Goal: Task Accomplishment & Management: Manage account settings

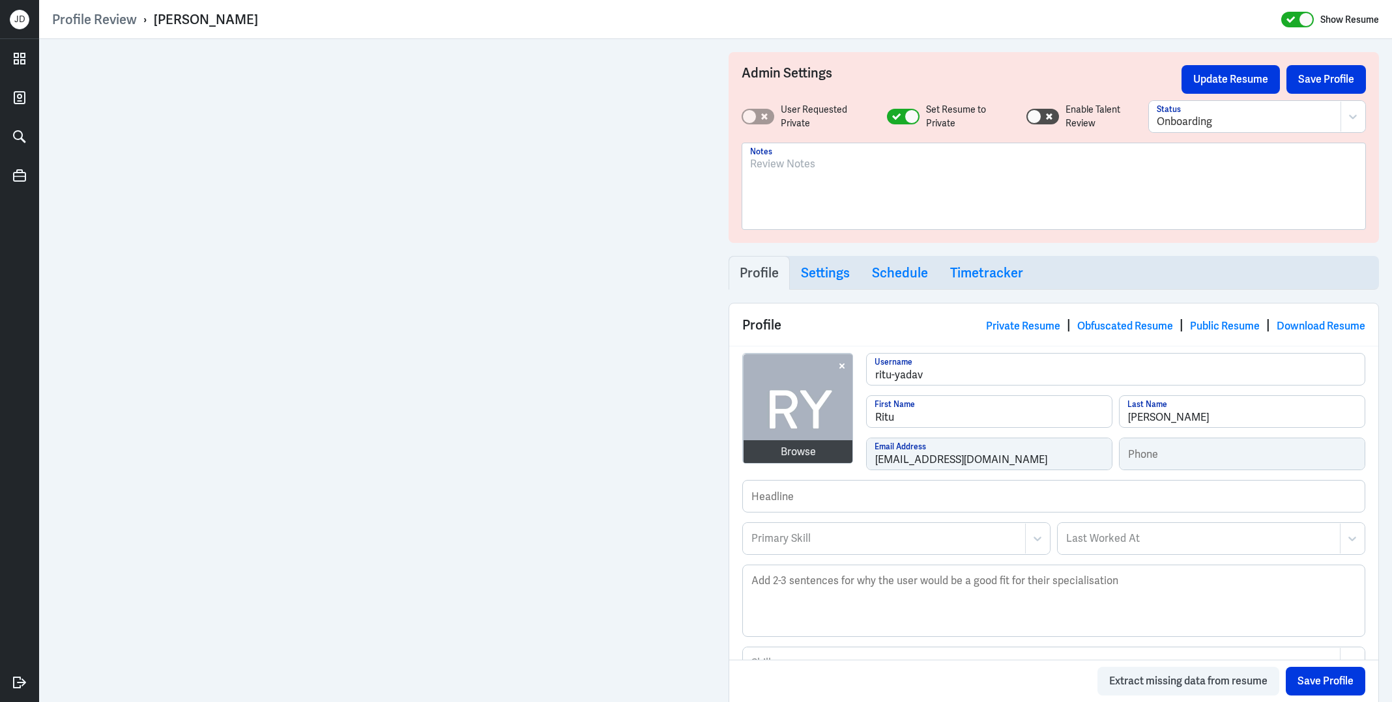
scroll to position [495, 0]
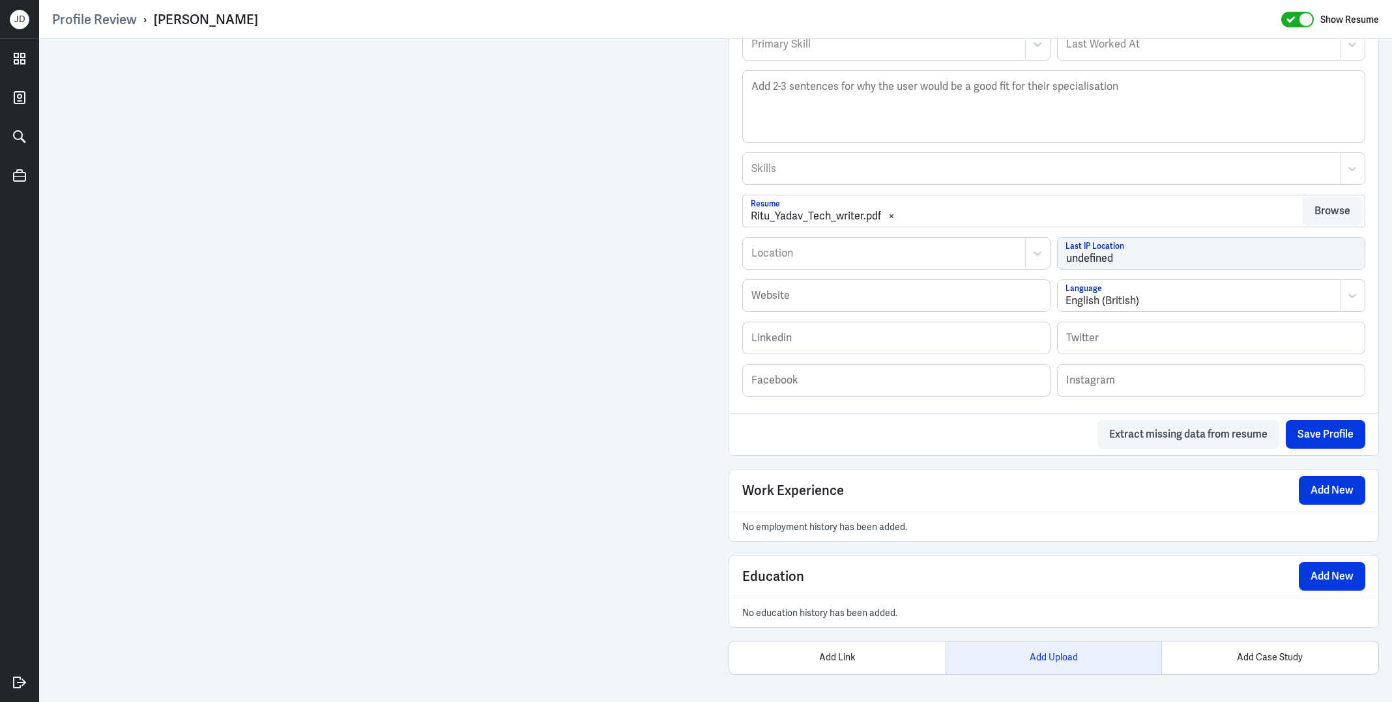
click at [1061, 661] on div "Add Upload" at bounding box center [1053, 658] width 216 height 33
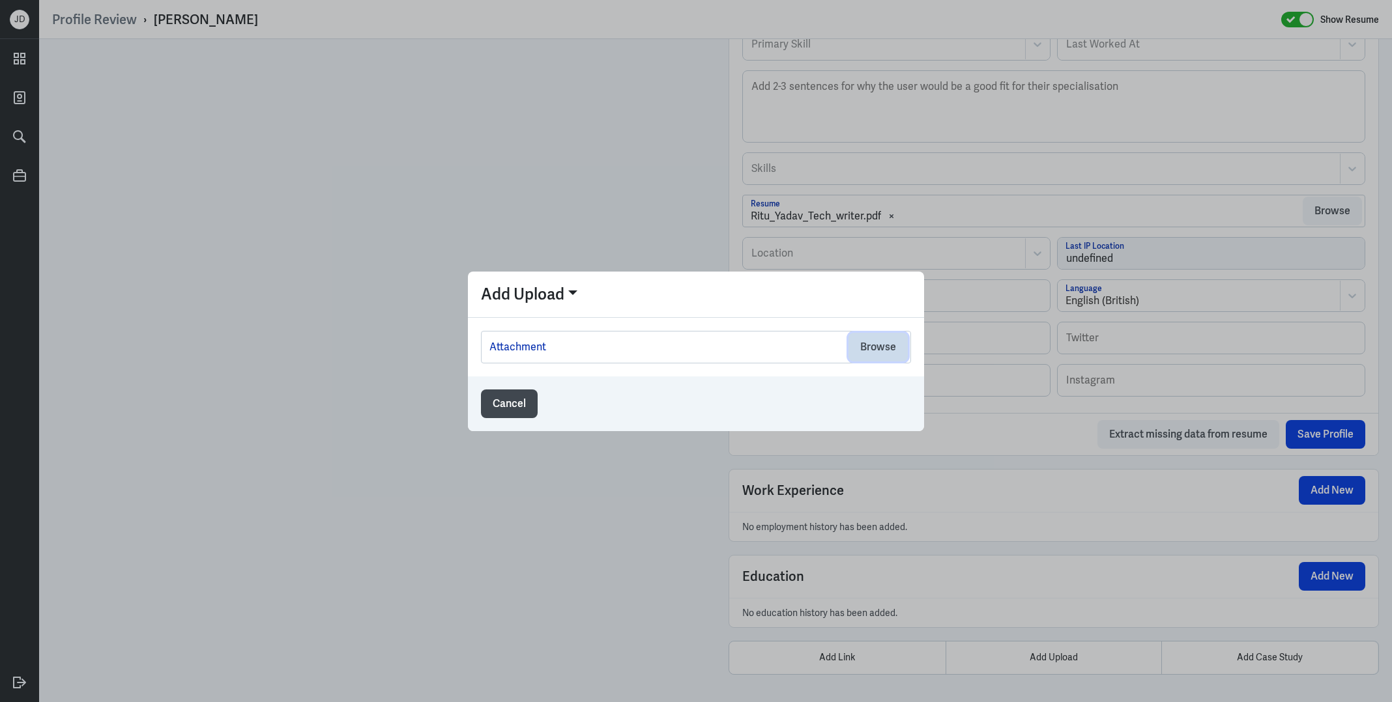
click at [889, 339] on button "Browse" at bounding box center [877, 347] width 59 height 29
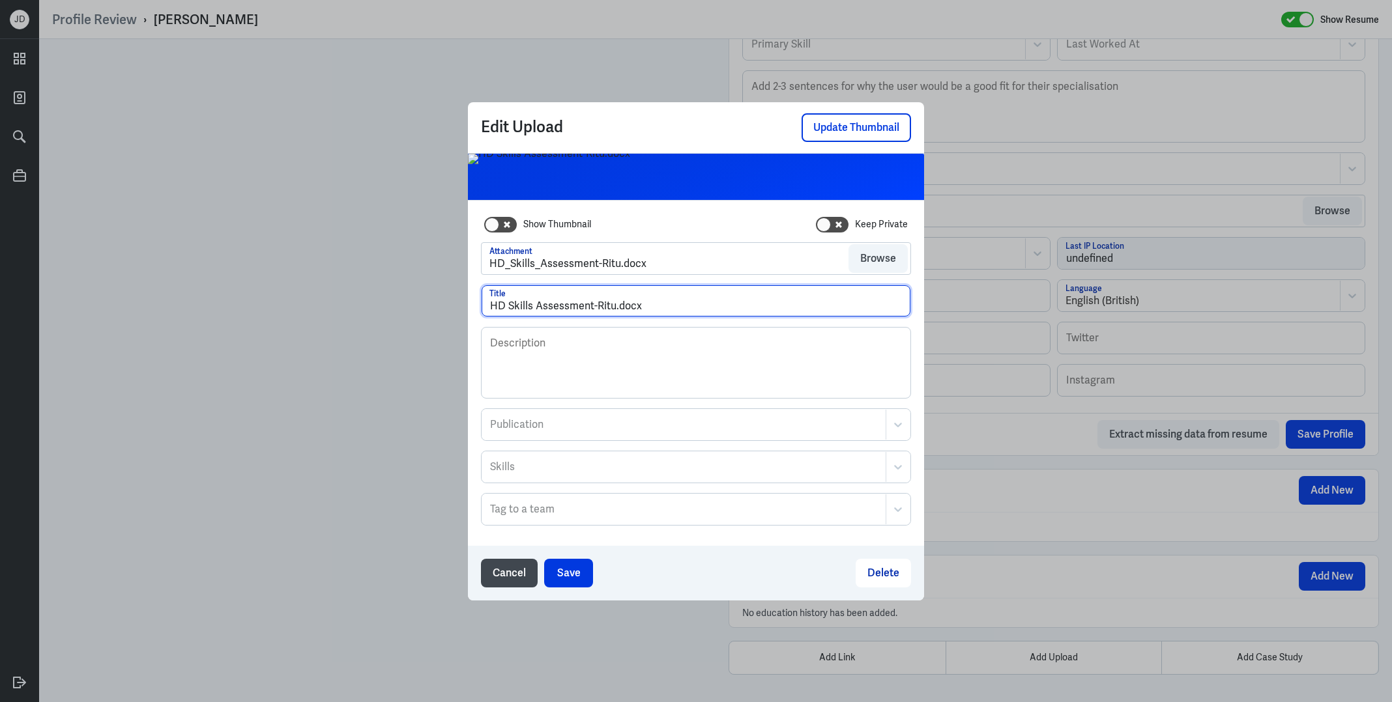
drag, startPoint x: 616, startPoint y: 305, endPoint x: 690, endPoint y: 304, distance: 74.3
click at [690, 305] on input "HD Skills Assessment-Ritu.docx" at bounding box center [696, 300] width 429 height 31
type input "HD Skills Assessment-Ritu Yadav"
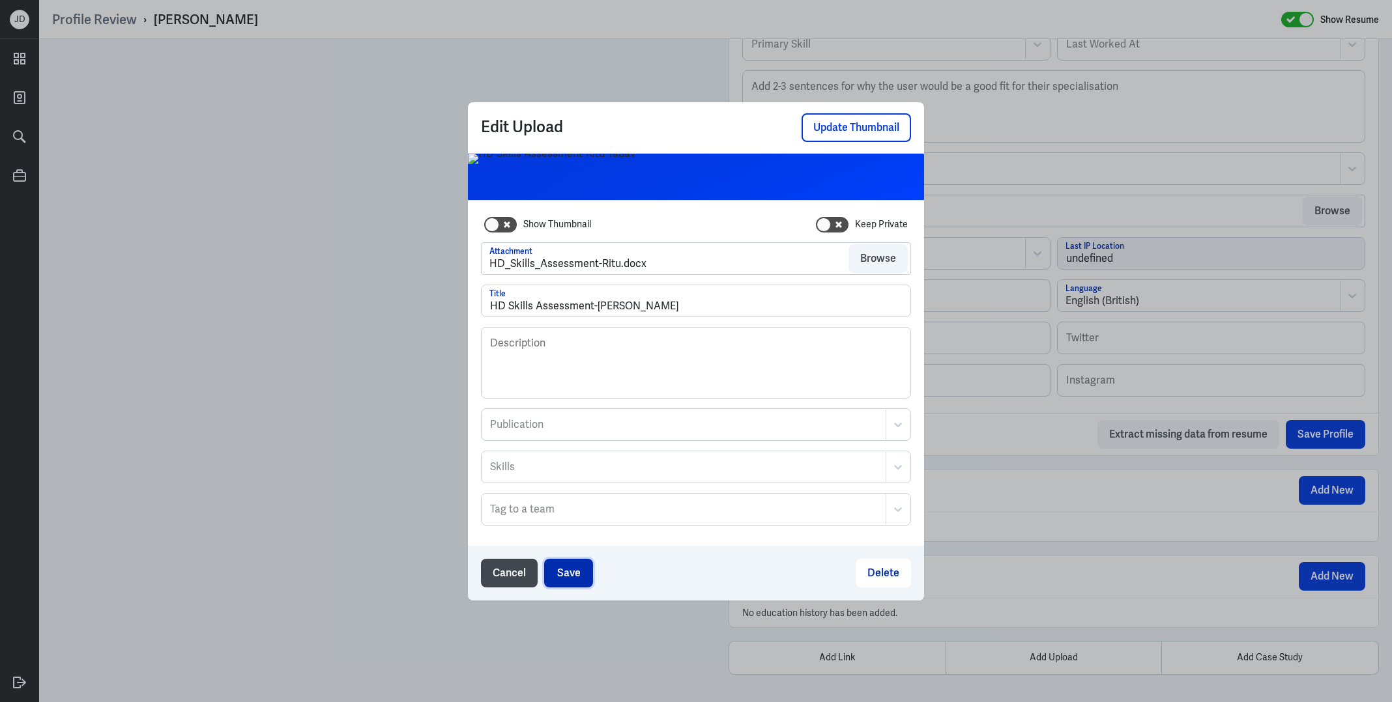
click at [576, 564] on button "Save" at bounding box center [568, 573] width 49 height 29
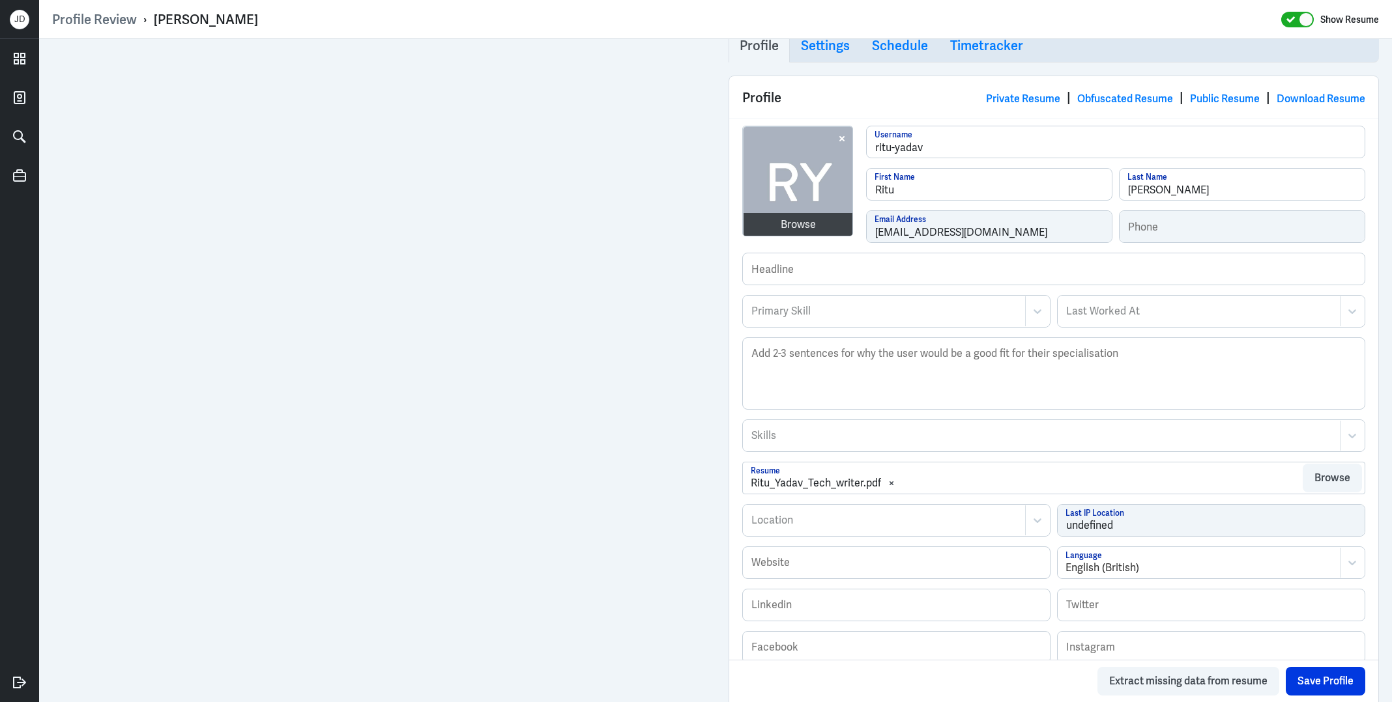
scroll to position [689, 0]
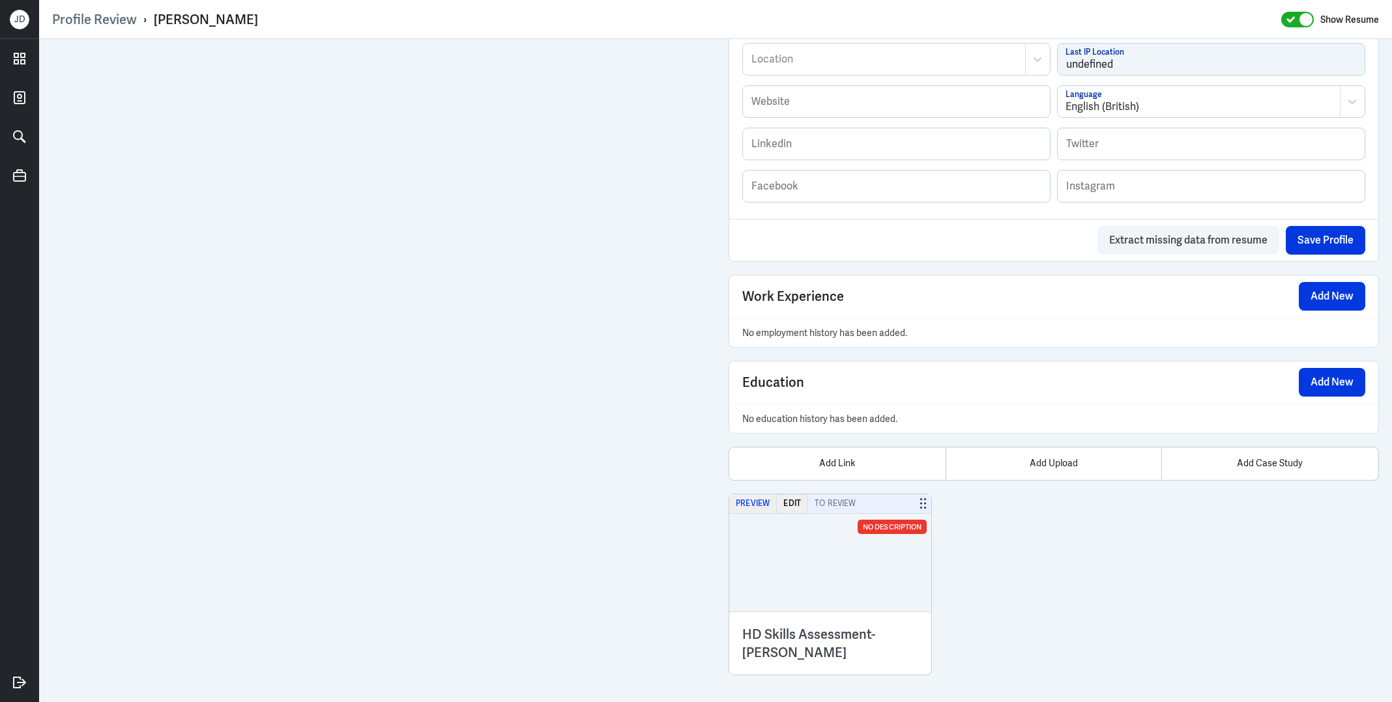
click at [758, 495] on button "Preview" at bounding box center [753, 504] width 48 height 19
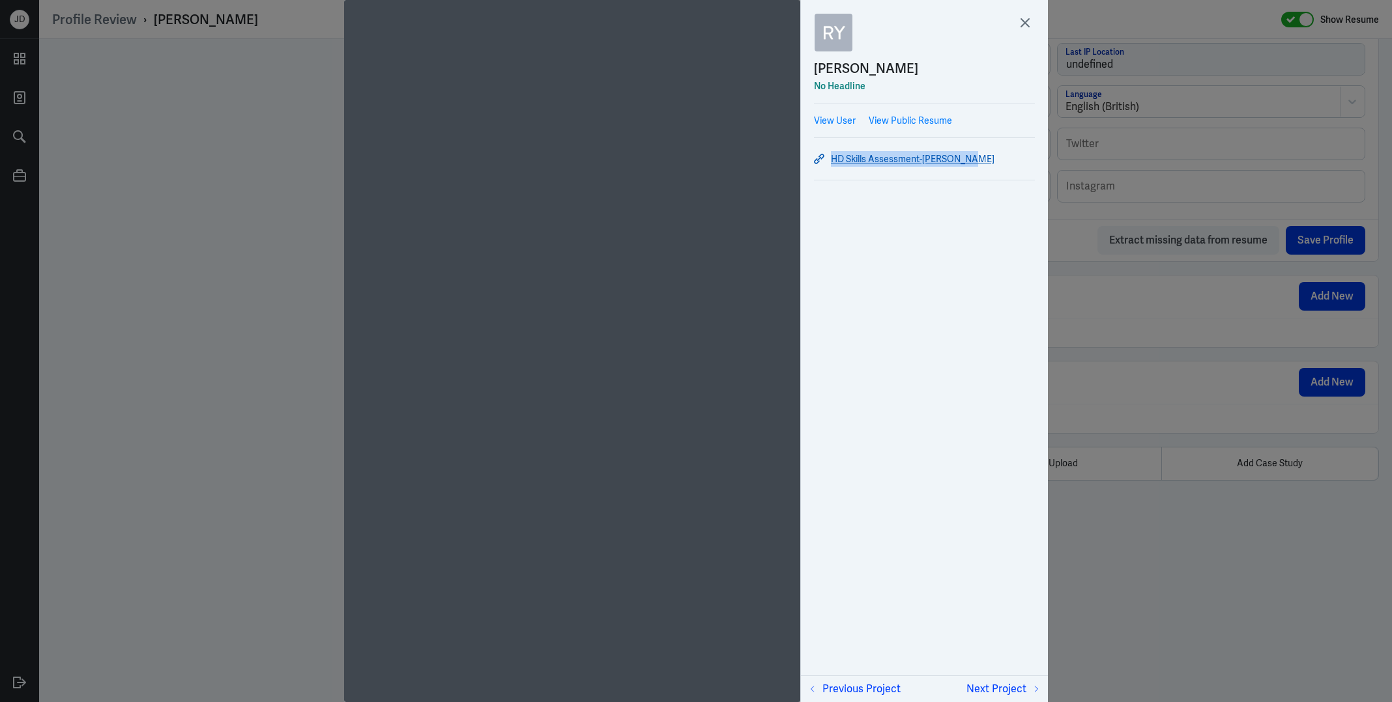
click at [871, 156] on link "HD Skills Assessment-Ritu Yadav" at bounding box center [924, 159] width 221 height 16
click at [1030, 20] on icon at bounding box center [1025, 23] width 20 height 20
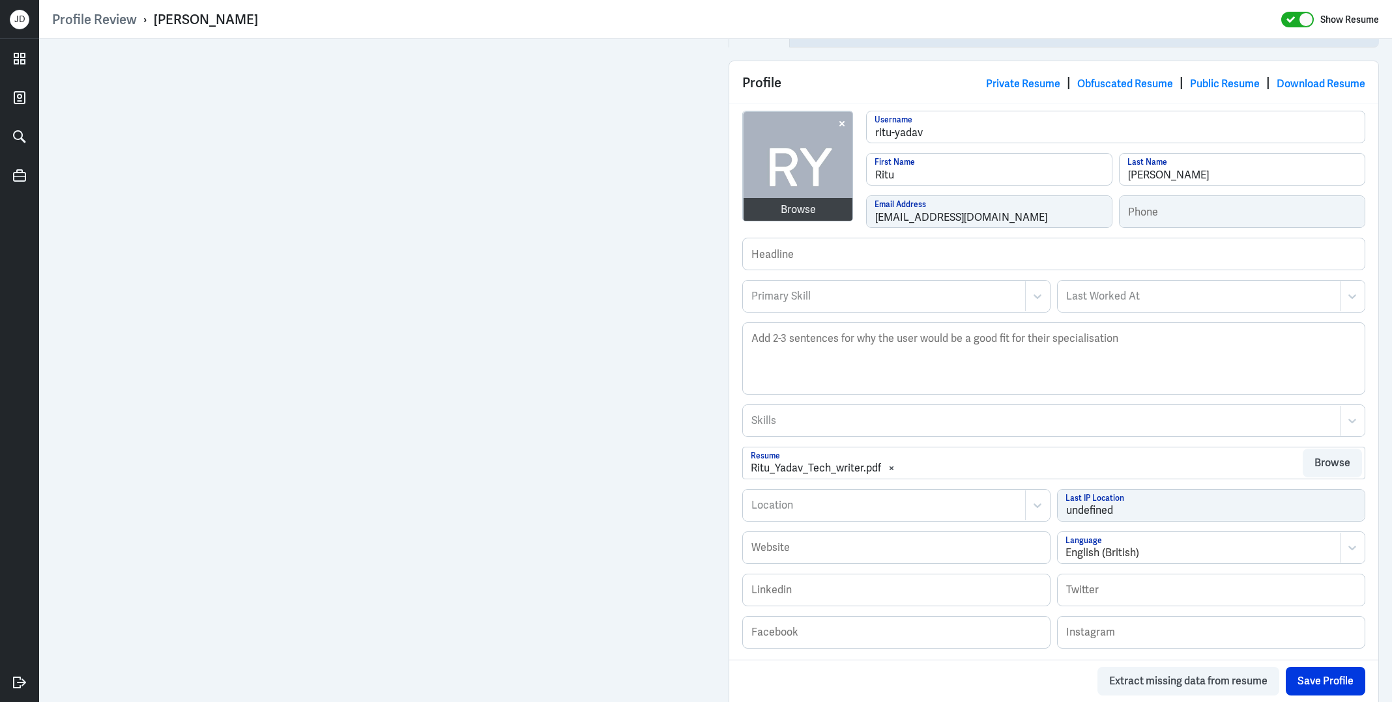
scroll to position [0, 0]
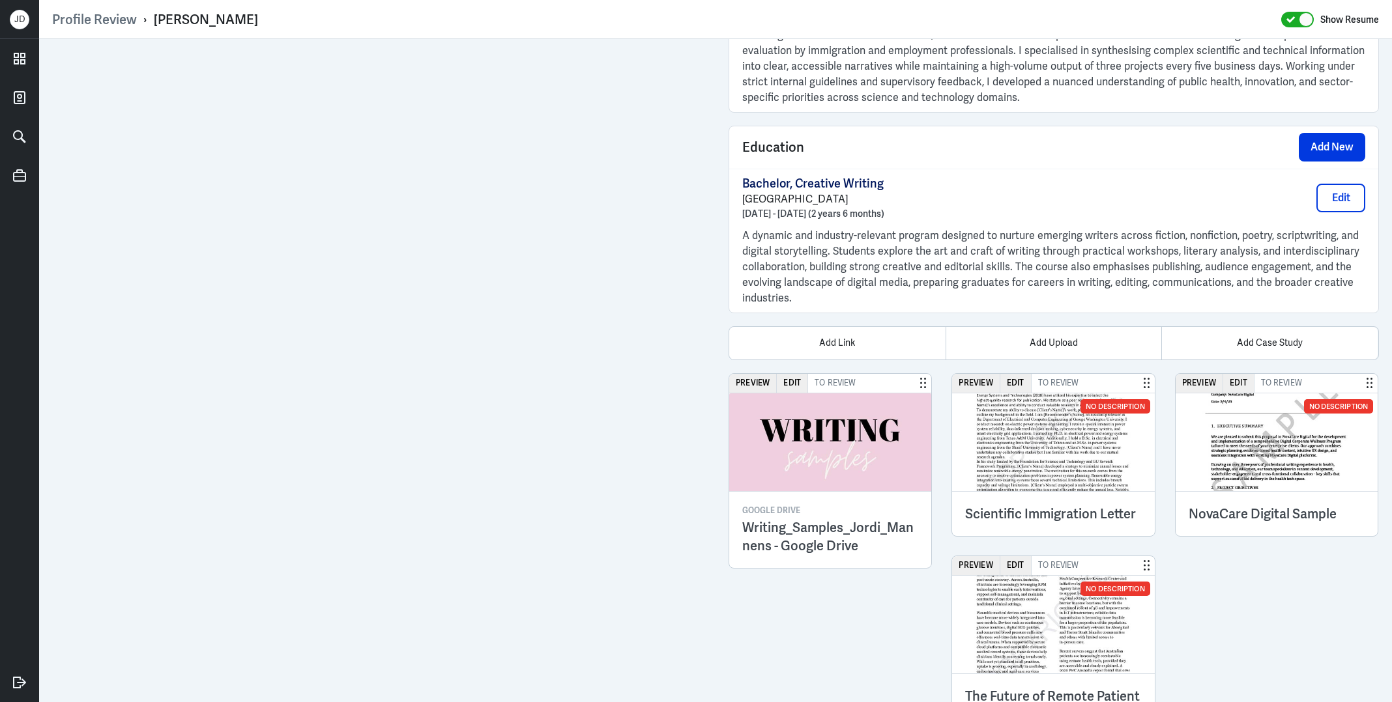
scroll to position [1263, 0]
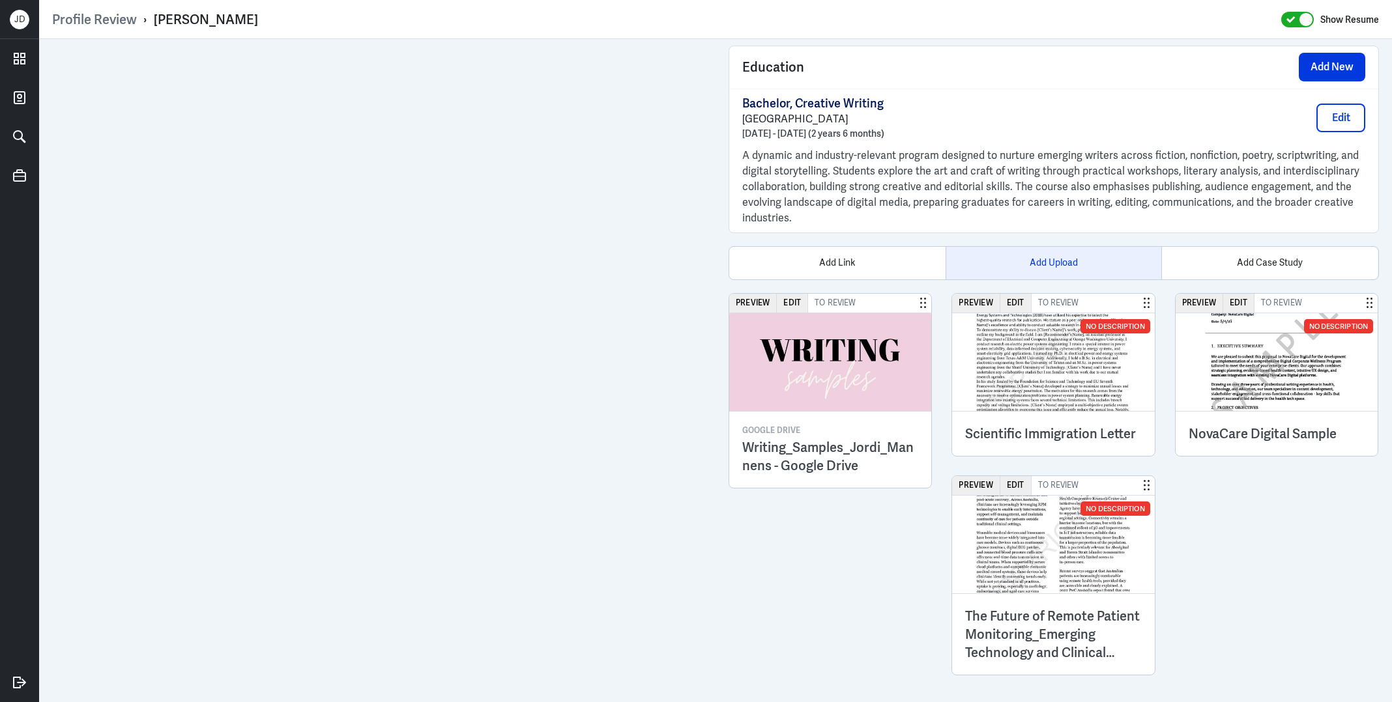
click at [1032, 264] on div "Add Upload" at bounding box center [1053, 263] width 216 height 33
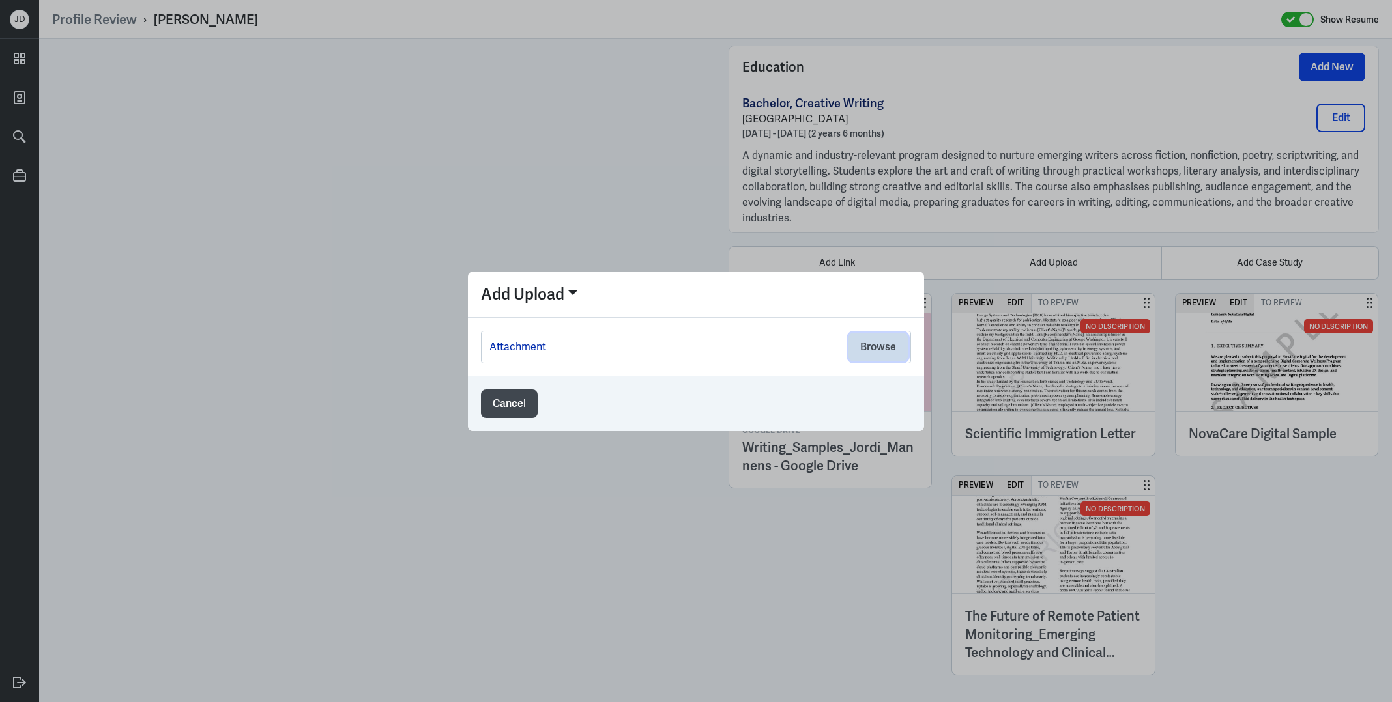
click at [874, 346] on button "Browse" at bounding box center [877, 347] width 59 height 29
click at [547, 397] on div "Cancel" at bounding box center [696, 404] width 456 height 55
click at [528, 397] on button "Cancel" at bounding box center [509, 404] width 57 height 29
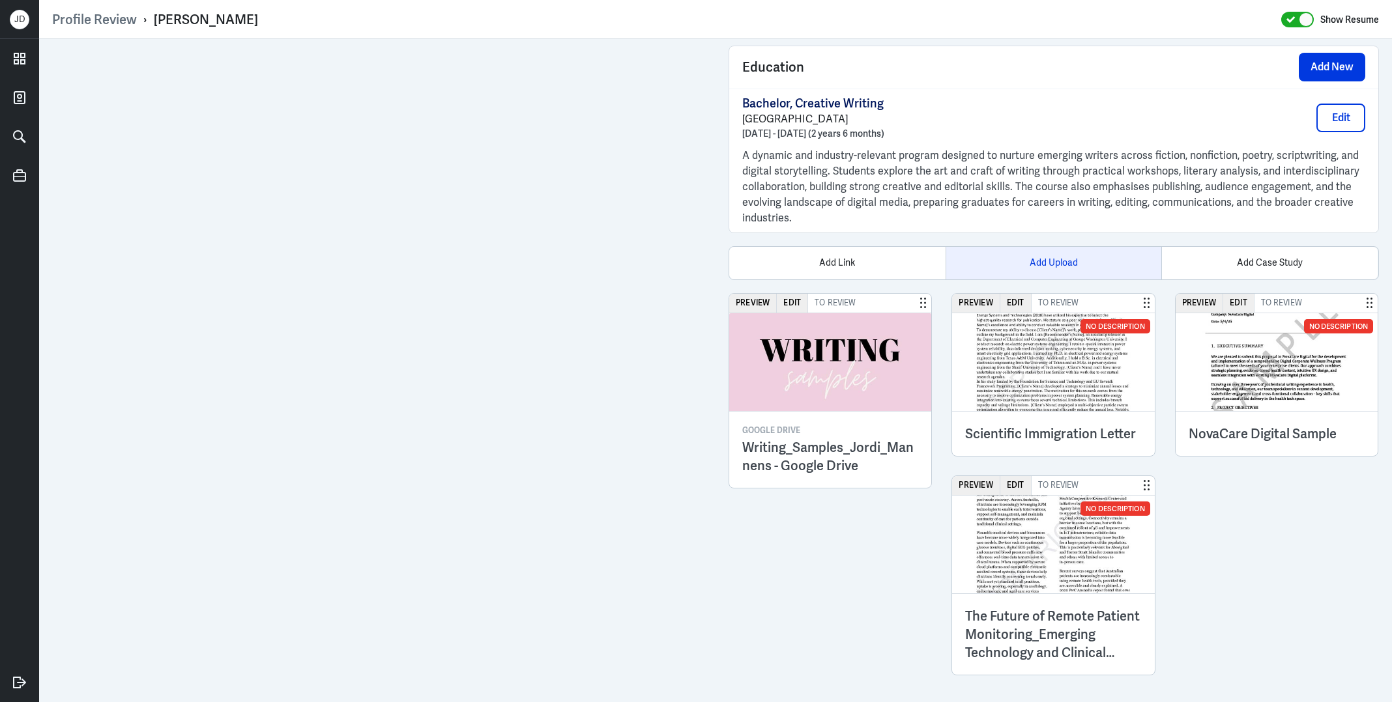
click at [1037, 250] on div "Add Upload" at bounding box center [1053, 263] width 216 height 33
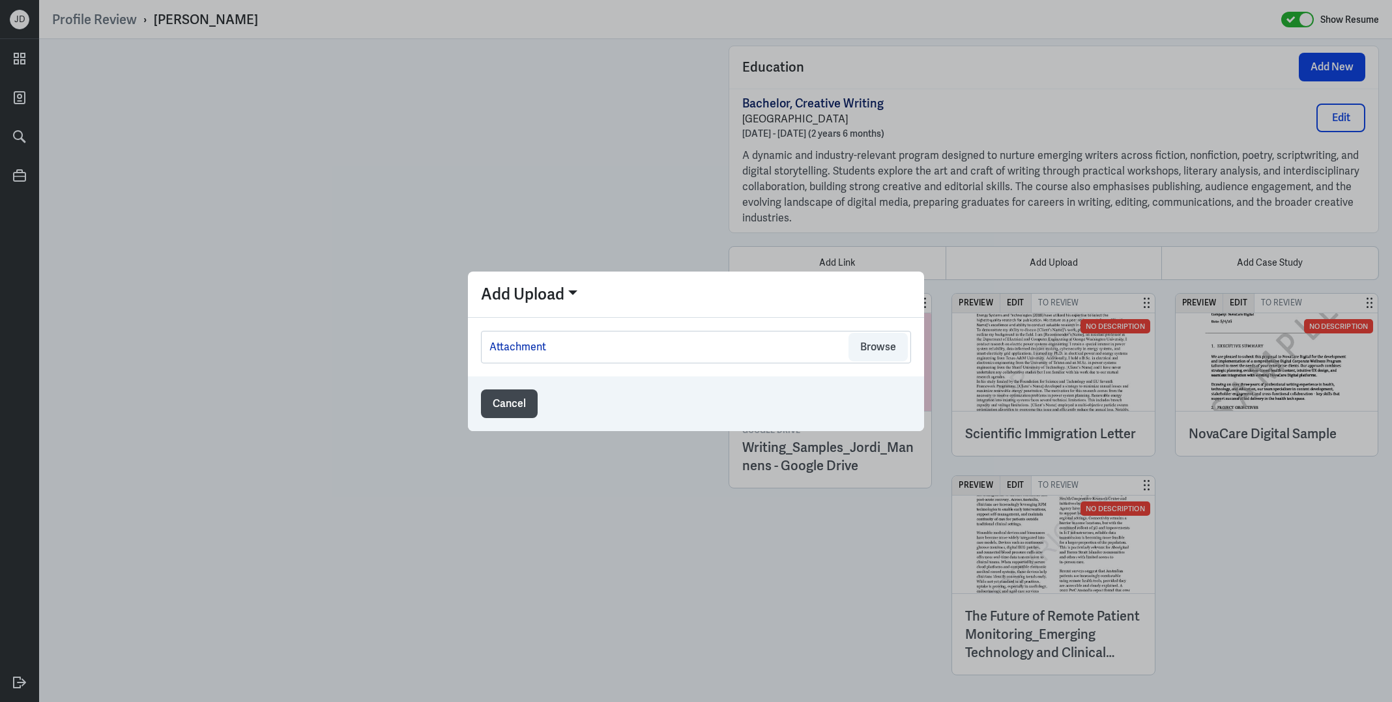
click at [874, 362] on div "Attachment Browse" at bounding box center [696, 347] width 430 height 33
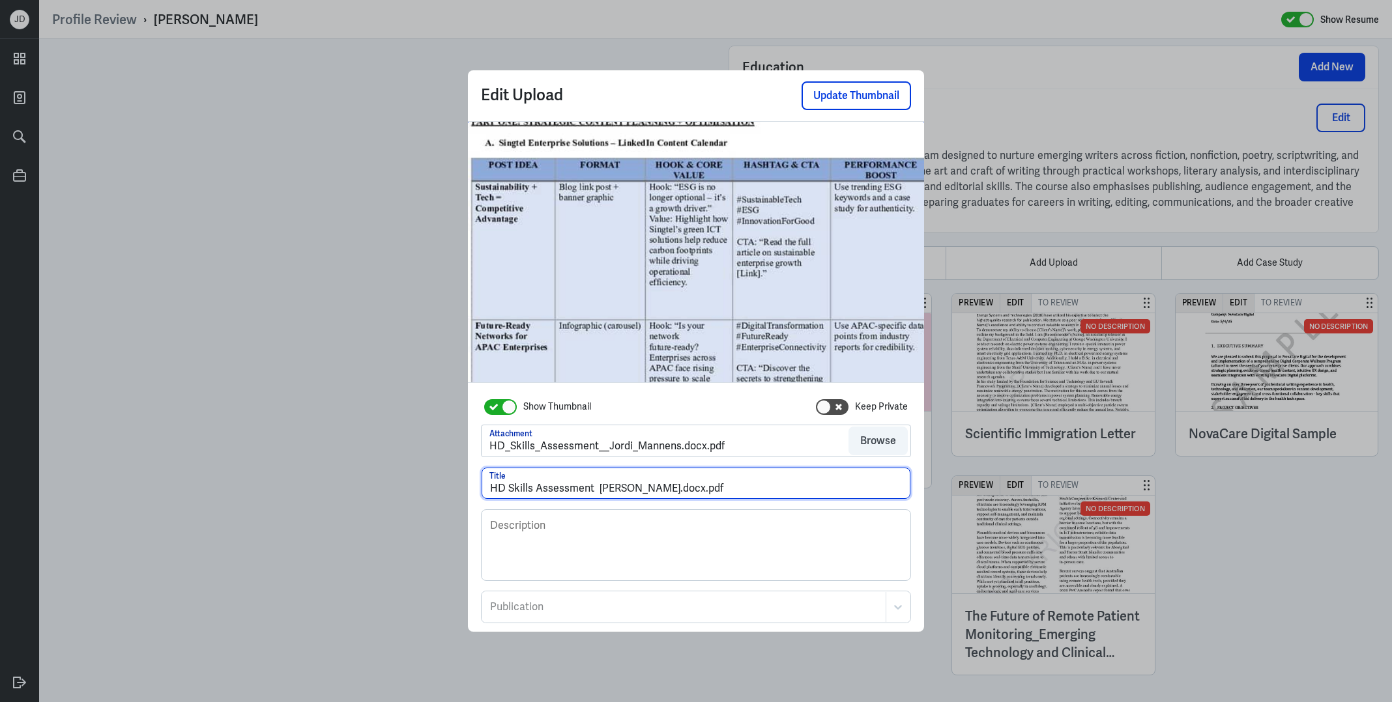
drag, startPoint x: 667, startPoint y: 488, endPoint x: 769, endPoint y: 487, distance: 102.3
click at [769, 488] on input "HD Skills Assessment Jordi Mannens.docx.pdf" at bounding box center [696, 483] width 429 height 31
click at [597, 490] on input "HD Skills Assessment Jordi Mannens" at bounding box center [696, 483] width 429 height 31
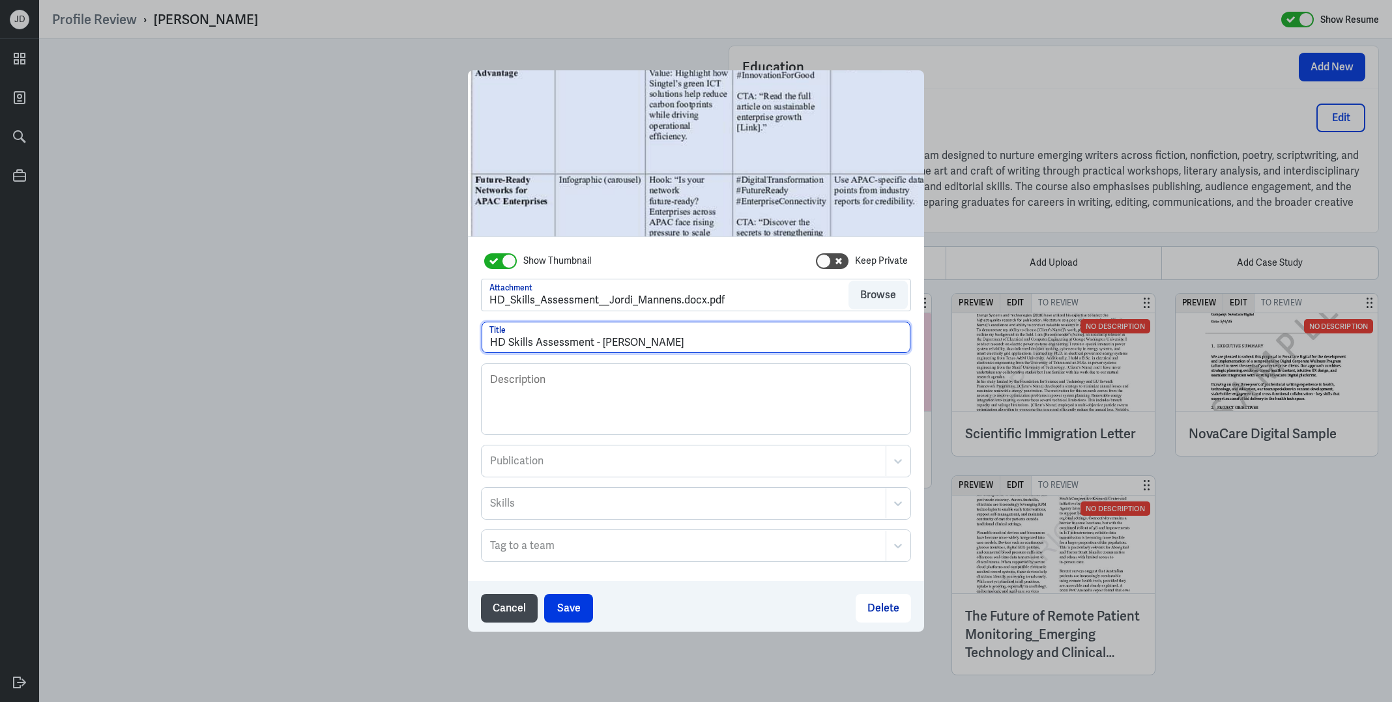
scroll to position [70, 0]
type input "HD Skills Assessment - Jordi Mannens"
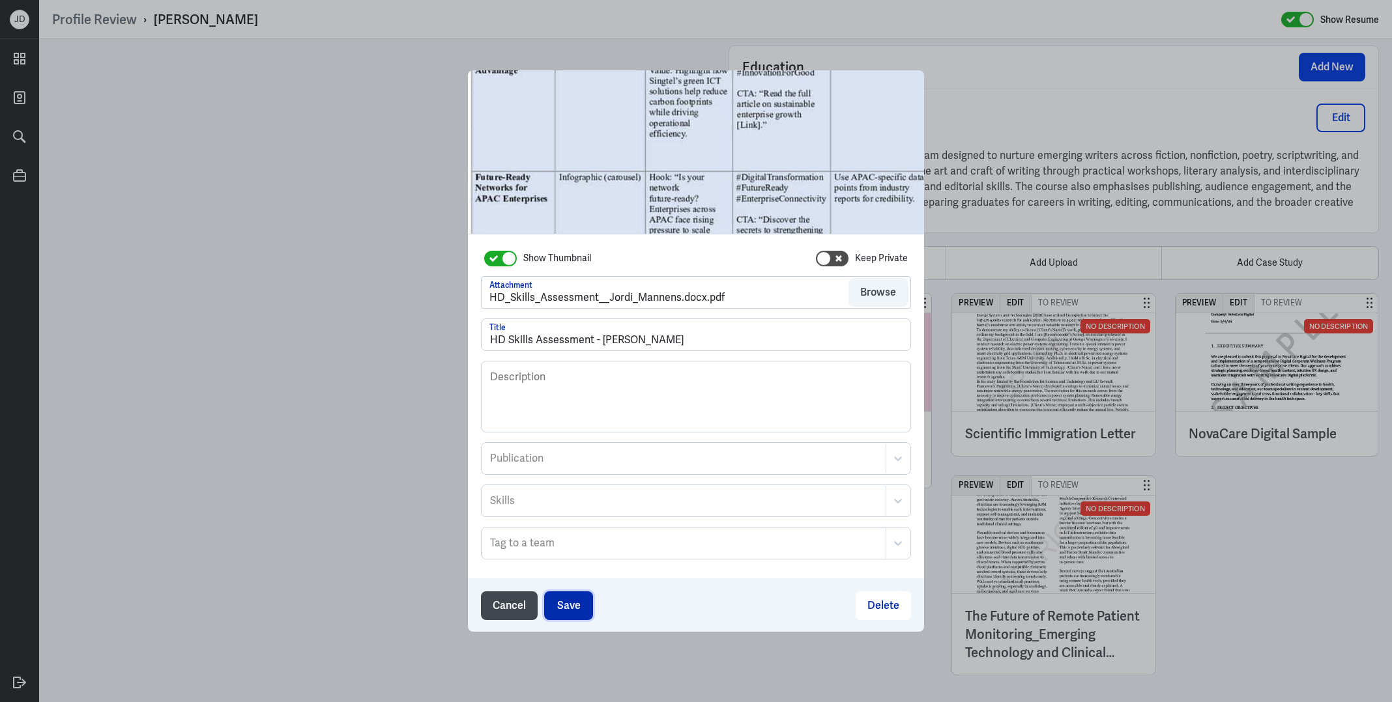
click at [575, 604] on button "Save" at bounding box center [568, 606] width 49 height 29
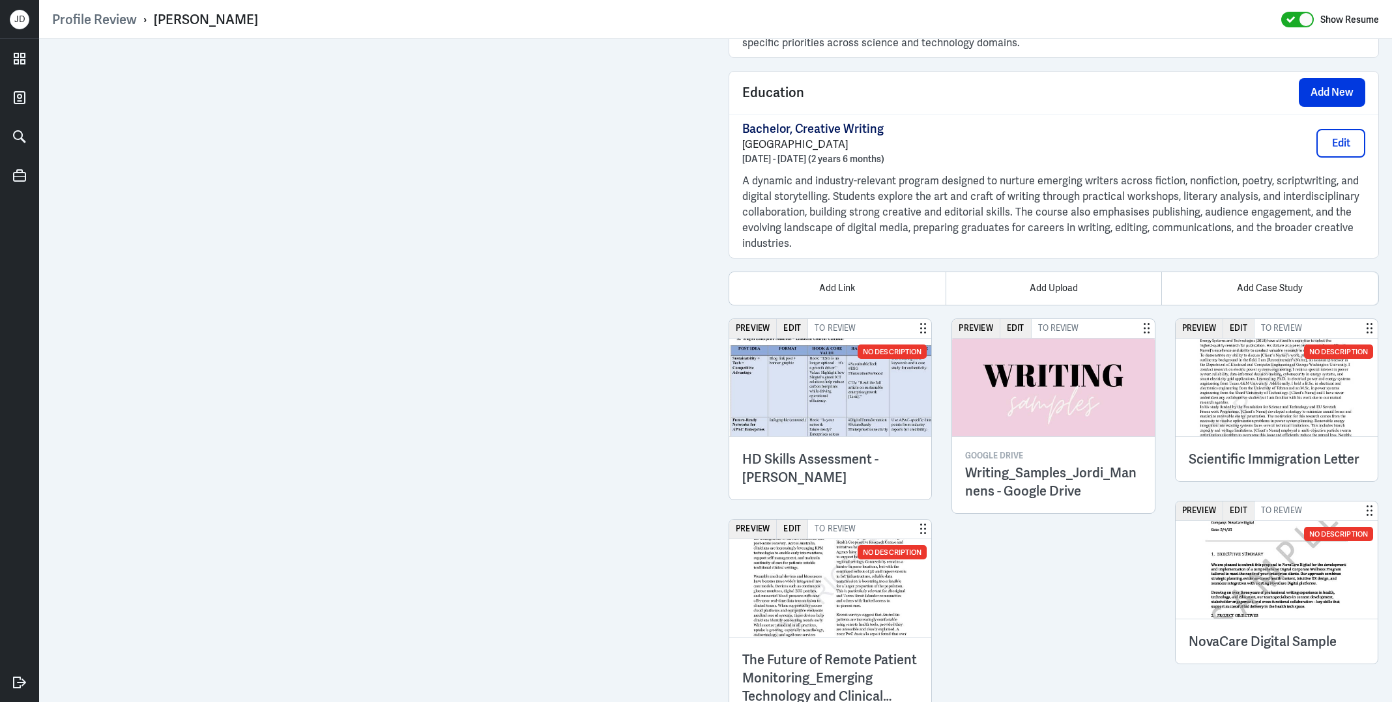
scroll to position [1281, 0]
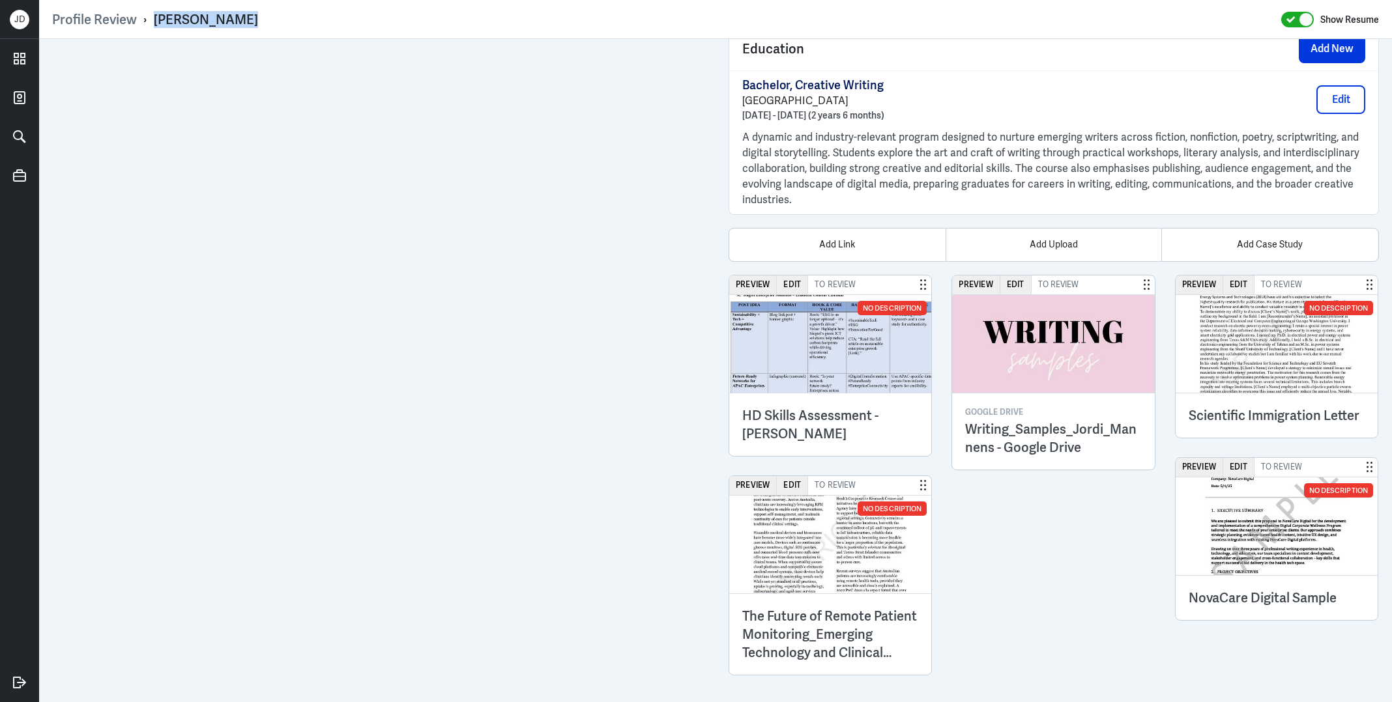
drag, startPoint x: 151, startPoint y: 21, endPoint x: 268, endPoint y: 21, distance: 117.3
click at [268, 22] on div "Profile Review › Jordi Mannens Show Resume" at bounding box center [715, 19] width 1327 height 17
copy div "› Jordi Mannens"
click at [760, 281] on button "Preview" at bounding box center [753, 285] width 48 height 19
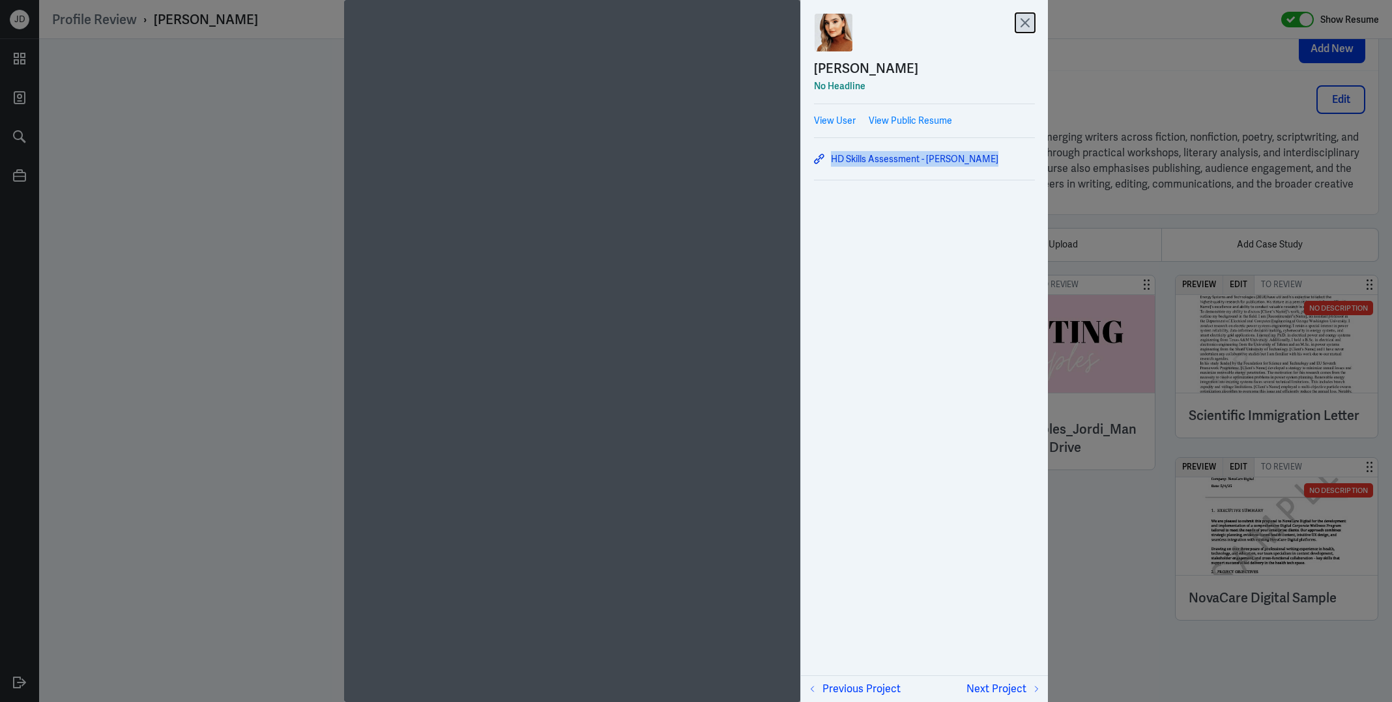
click at [1020, 26] on icon at bounding box center [1025, 23] width 20 height 20
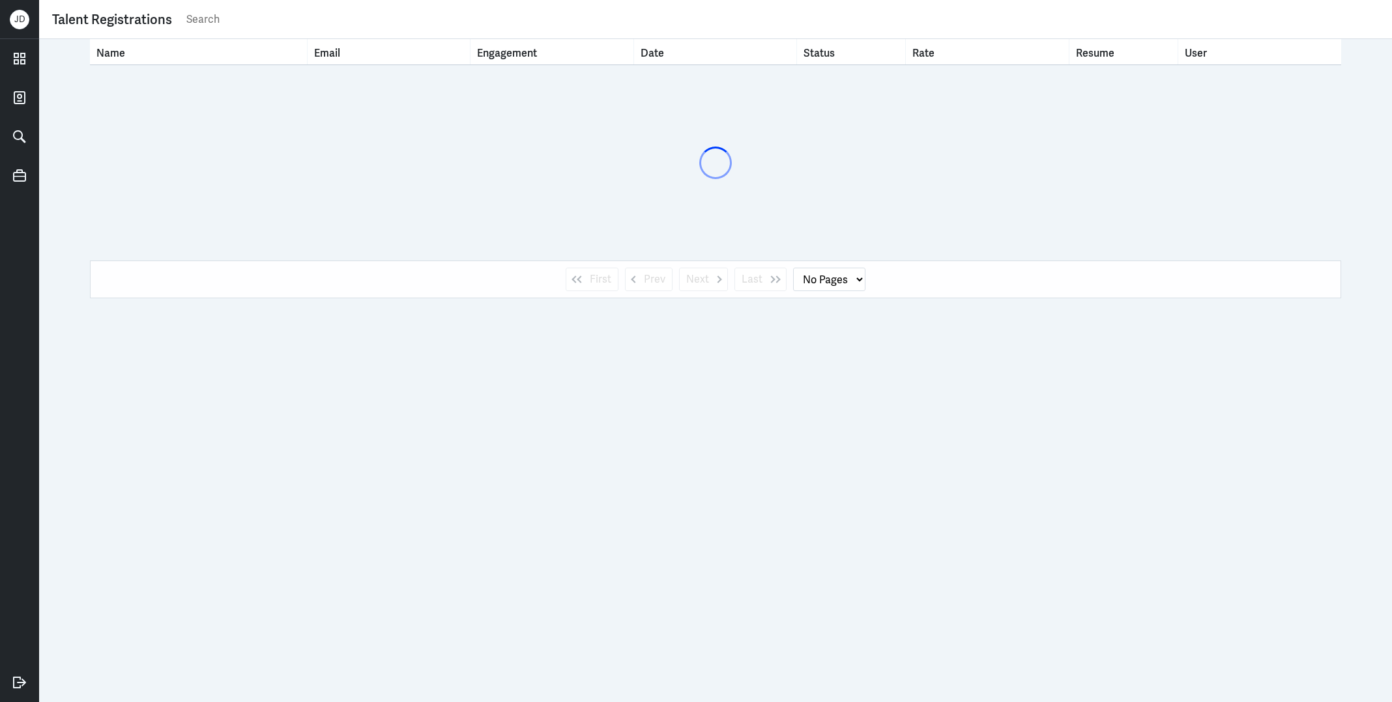
click at [713, 14] on input "text" at bounding box center [782, 20] width 1194 height 20
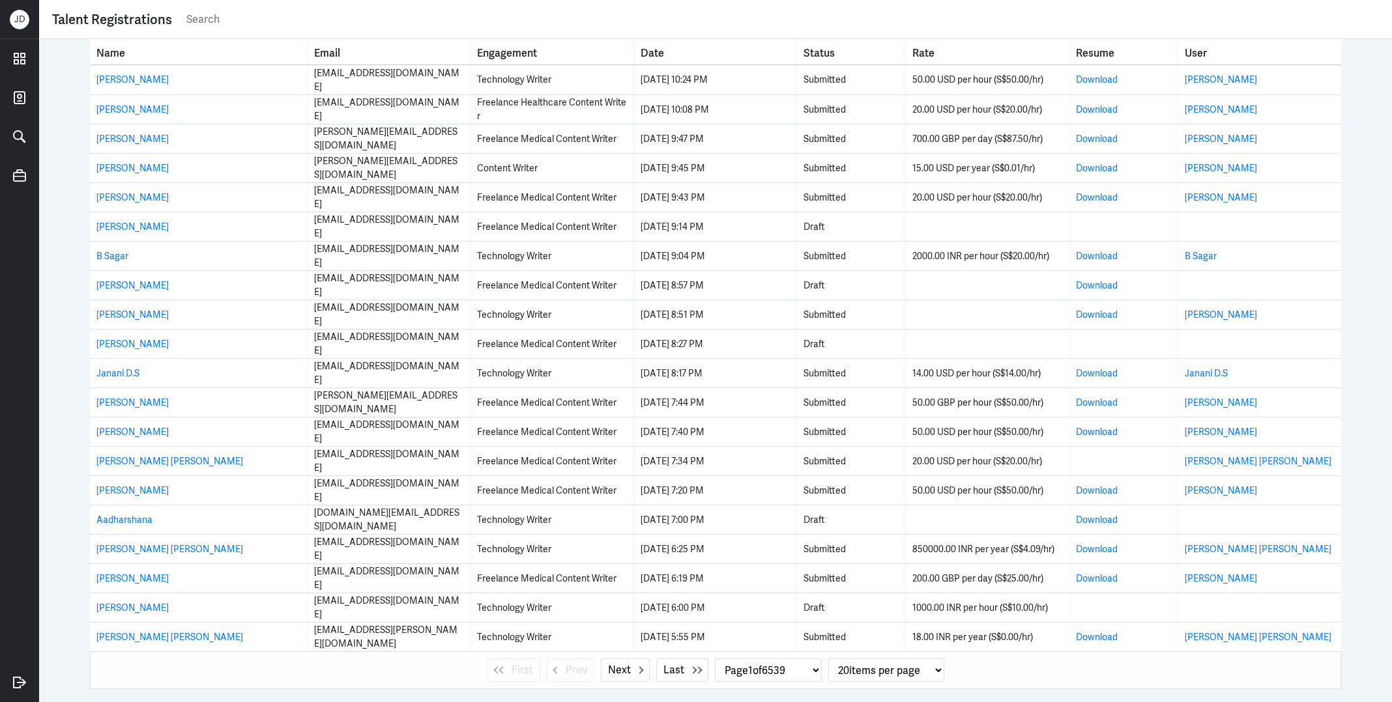
select select "1"
click at [639, 25] on input "text" at bounding box center [782, 20] width 1194 height 20
paste input "tricia@bluesalmon.co"
type input "tricia@bluesalmon.co"
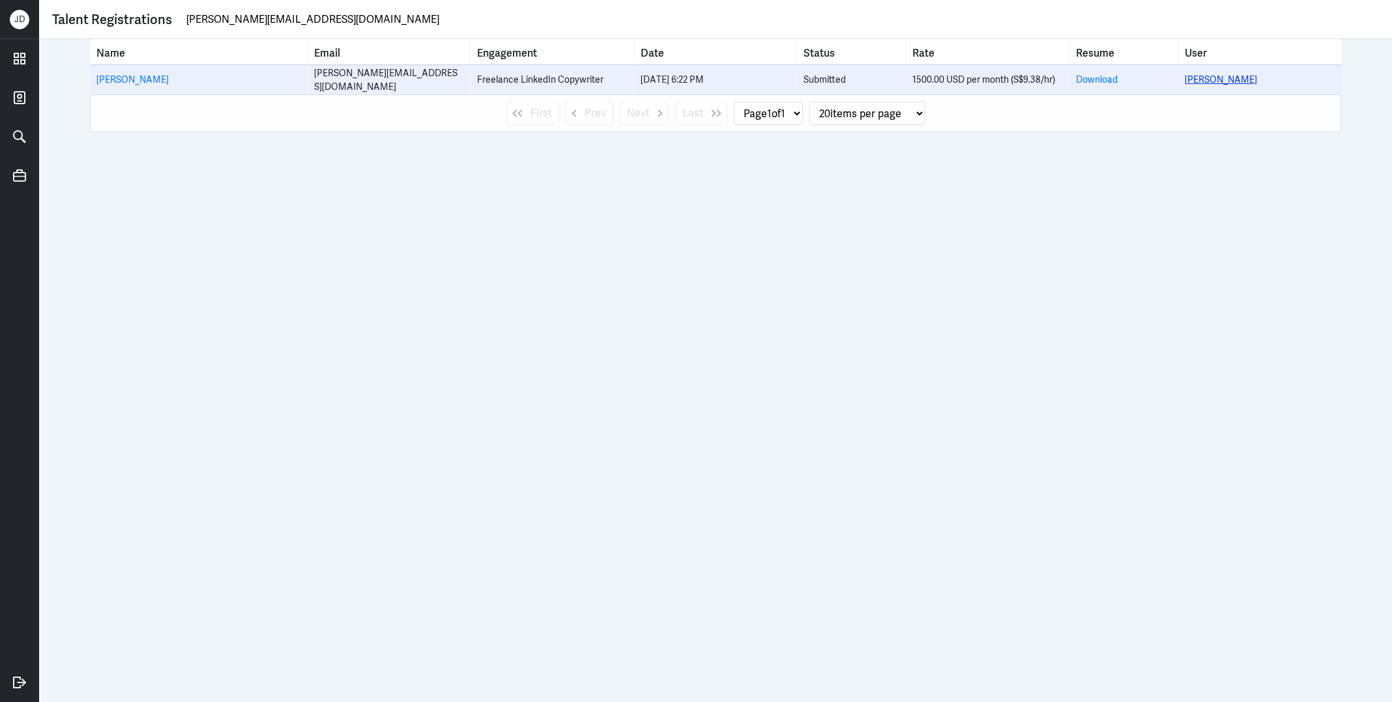
click at [1229, 81] on link "Hanna Patricia Hingpit" at bounding box center [1221, 80] width 72 height 12
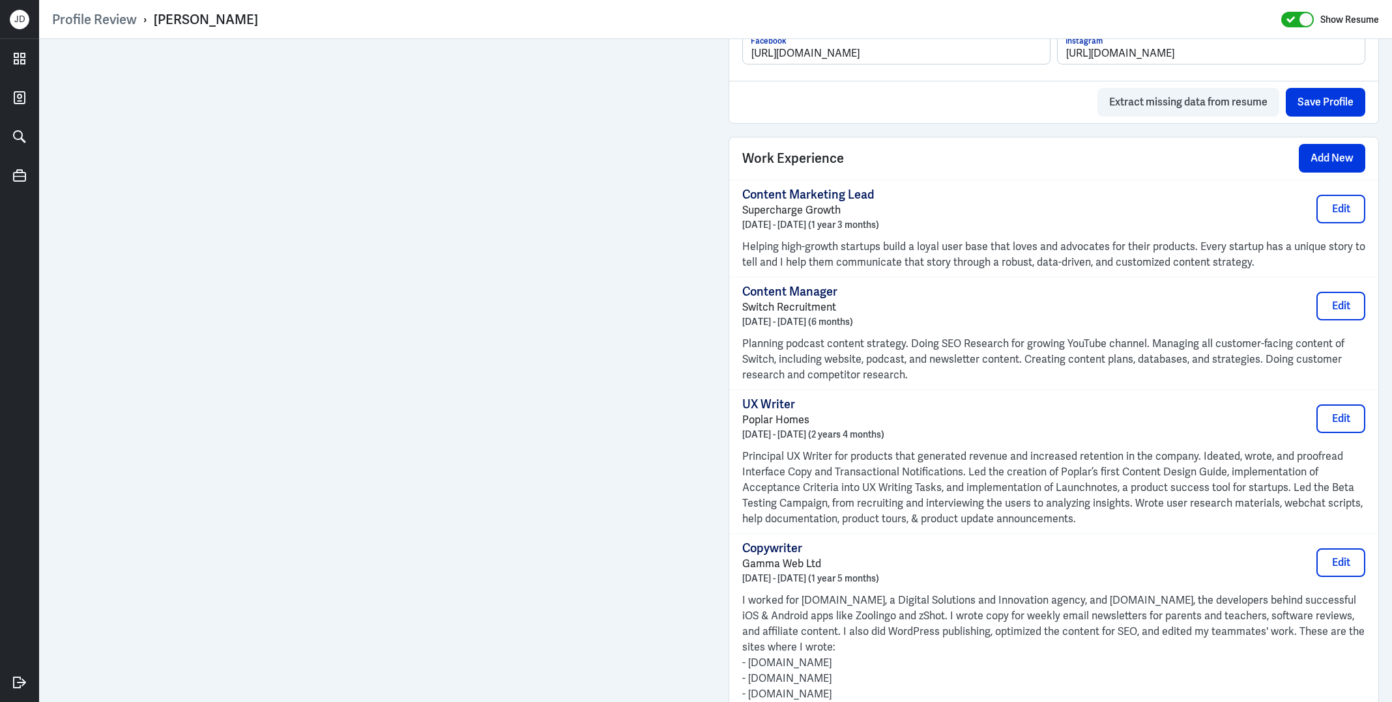
scroll to position [1423, 0]
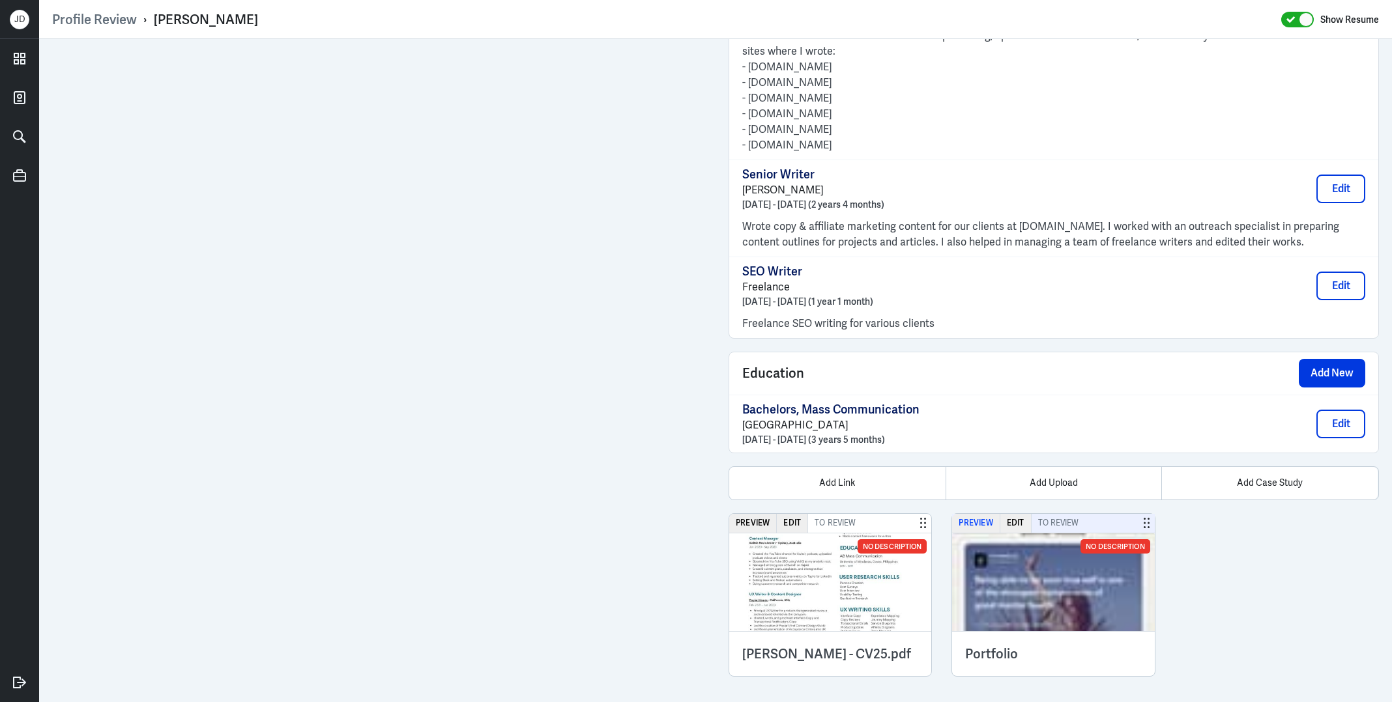
click at [979, 518] on button "Preview" at bounding box center [976, 523] width 48 height 19
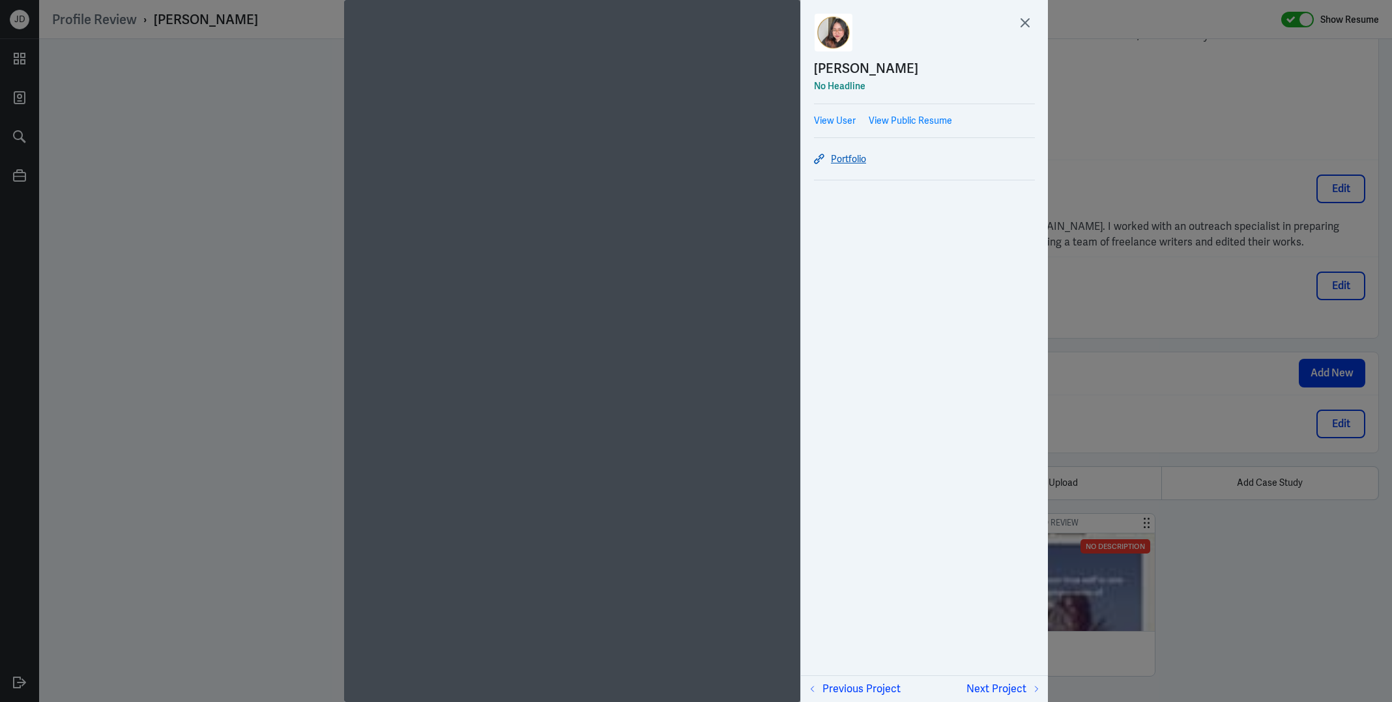
click at [854, 161] on link "Portfolio" at bounding box center [924, 159] width 221 height 16
click at [1026, 18] on icon at bounding box center [1025, 23] width 20 height 20
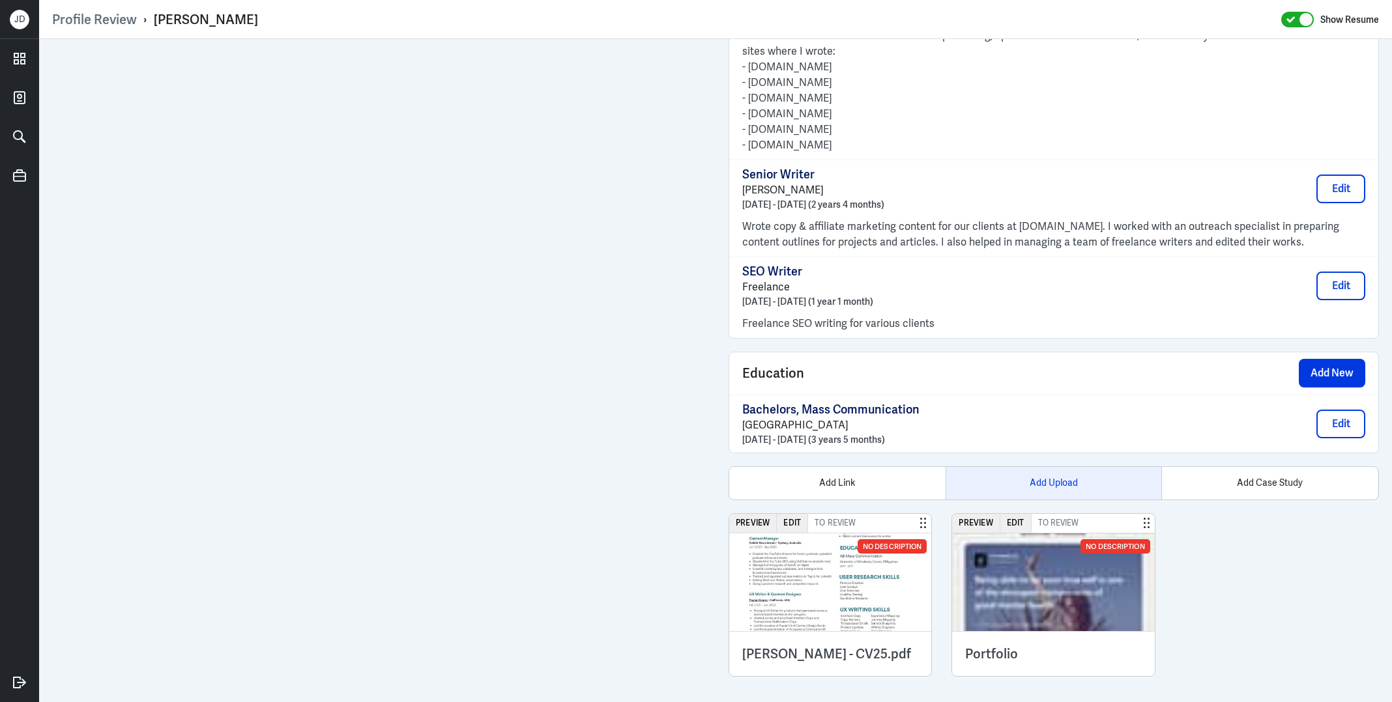
click at [1035, 477] on div "Add Upload" at bounding box center [1053, 483] width 216 height 33
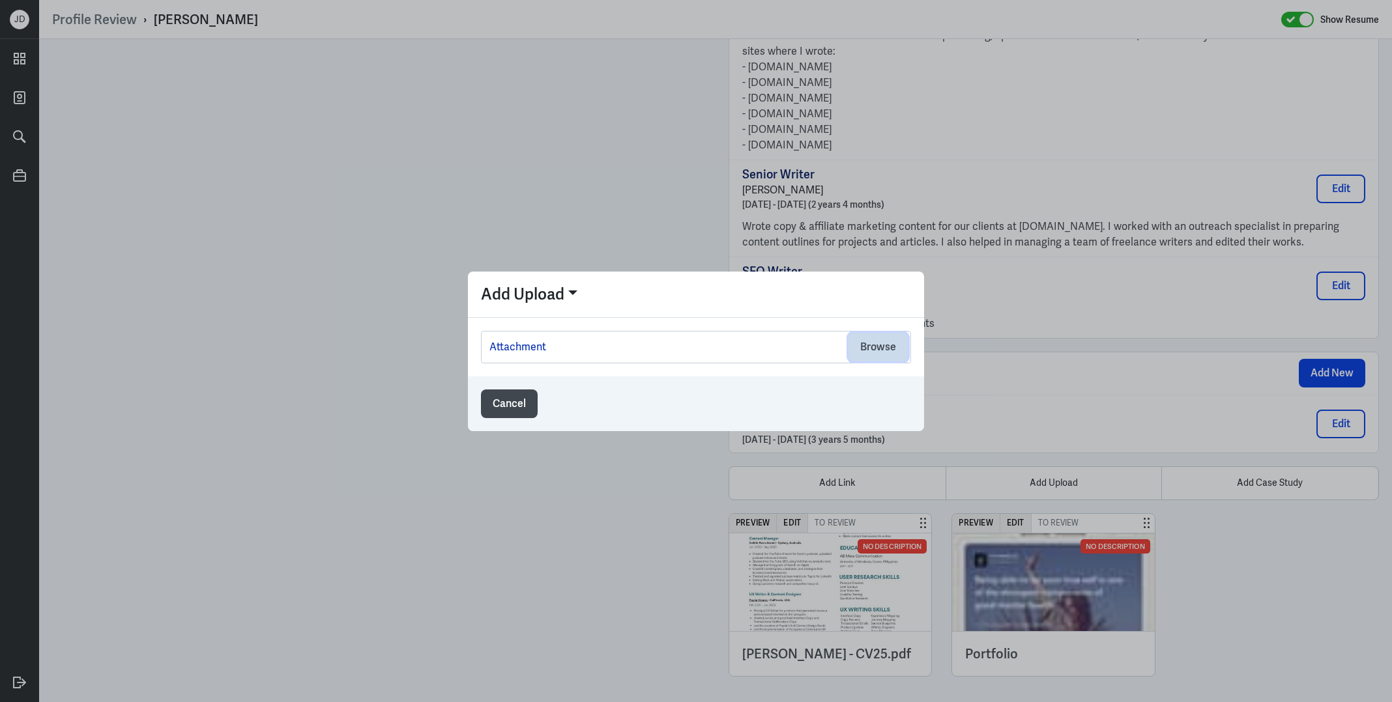
click at [887, 350] on button "Browse" at bounding box center [877, 347] width 59 height 29
click at [882, 349] on button "Browse" at bounding box center [877, 347] width 59 height 29
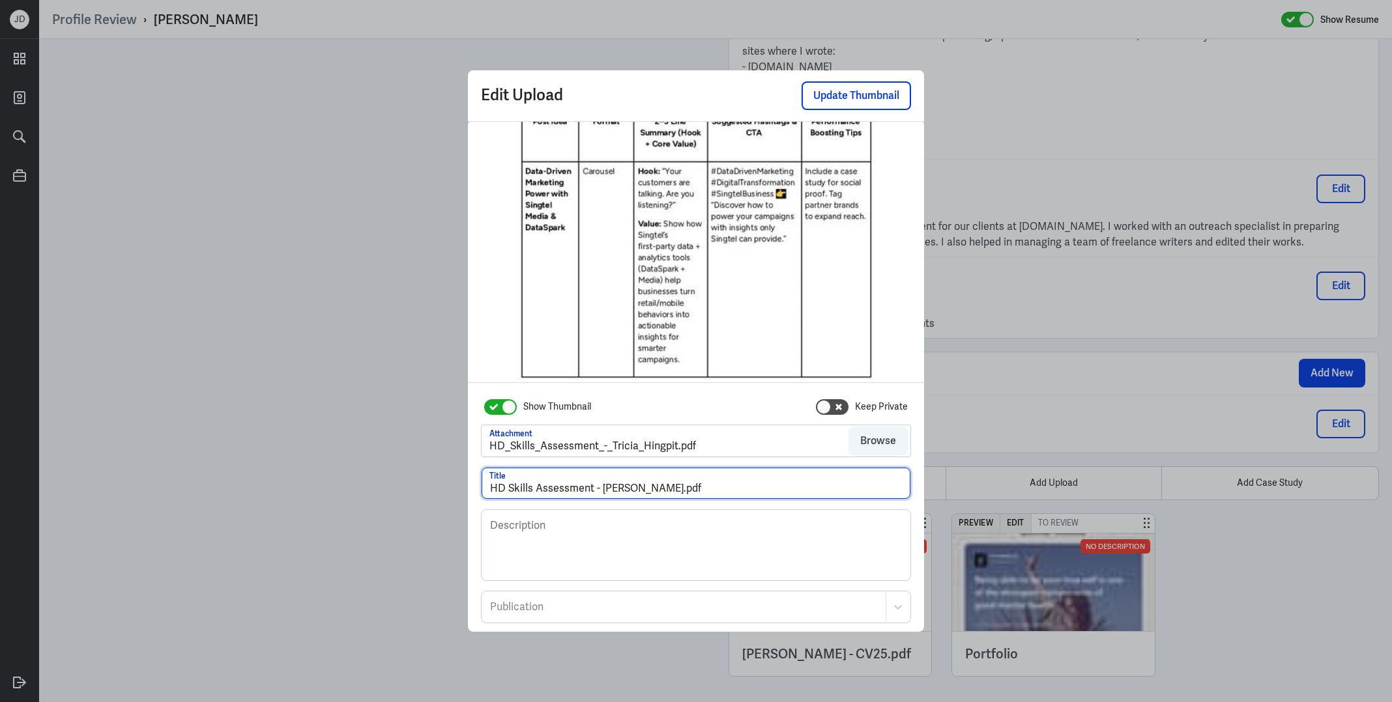
drag, startPoint x: 663, startPoint y: 487, endPoint x: 756, endPoint y: 483, distance: 92.6
click at [756, 485] on input "HD Skills Assessment - Tricia Hingpit.pdf" at bounding box center [696, 483] width 429 height 31
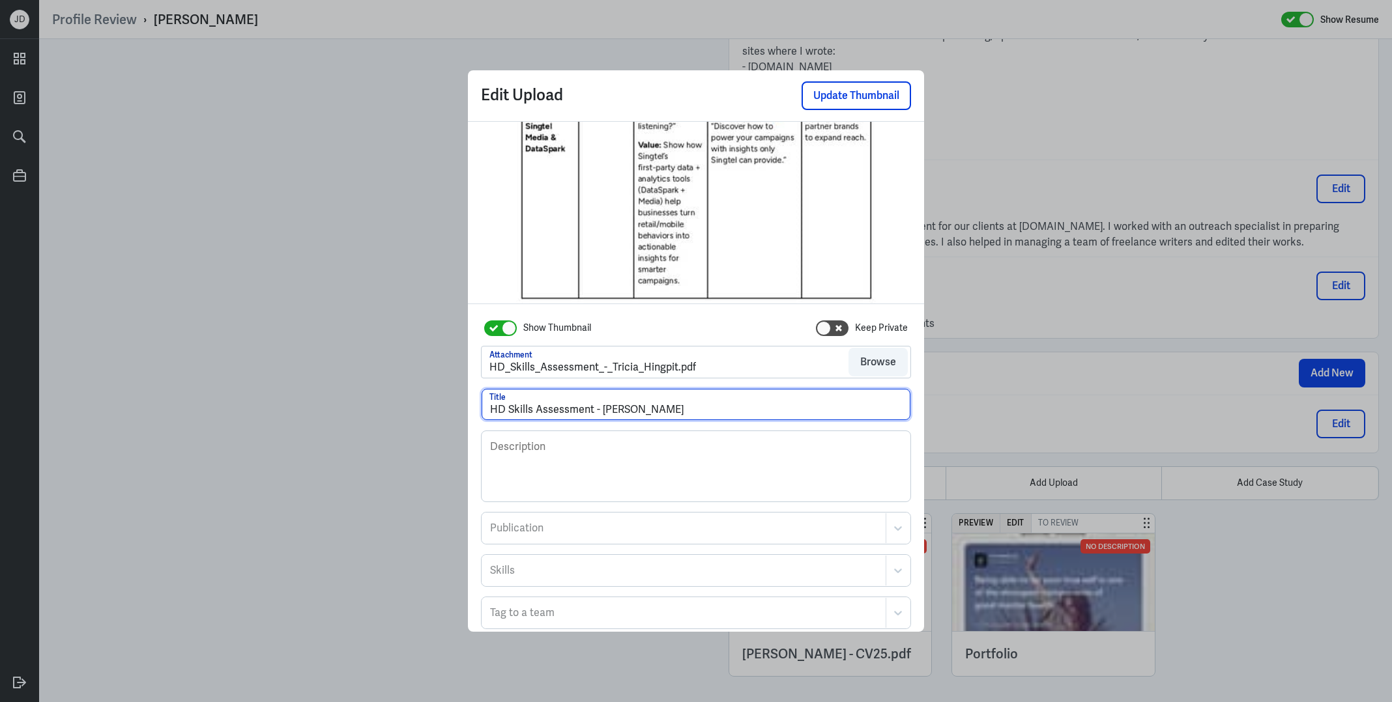
scroll to position [70, 0]
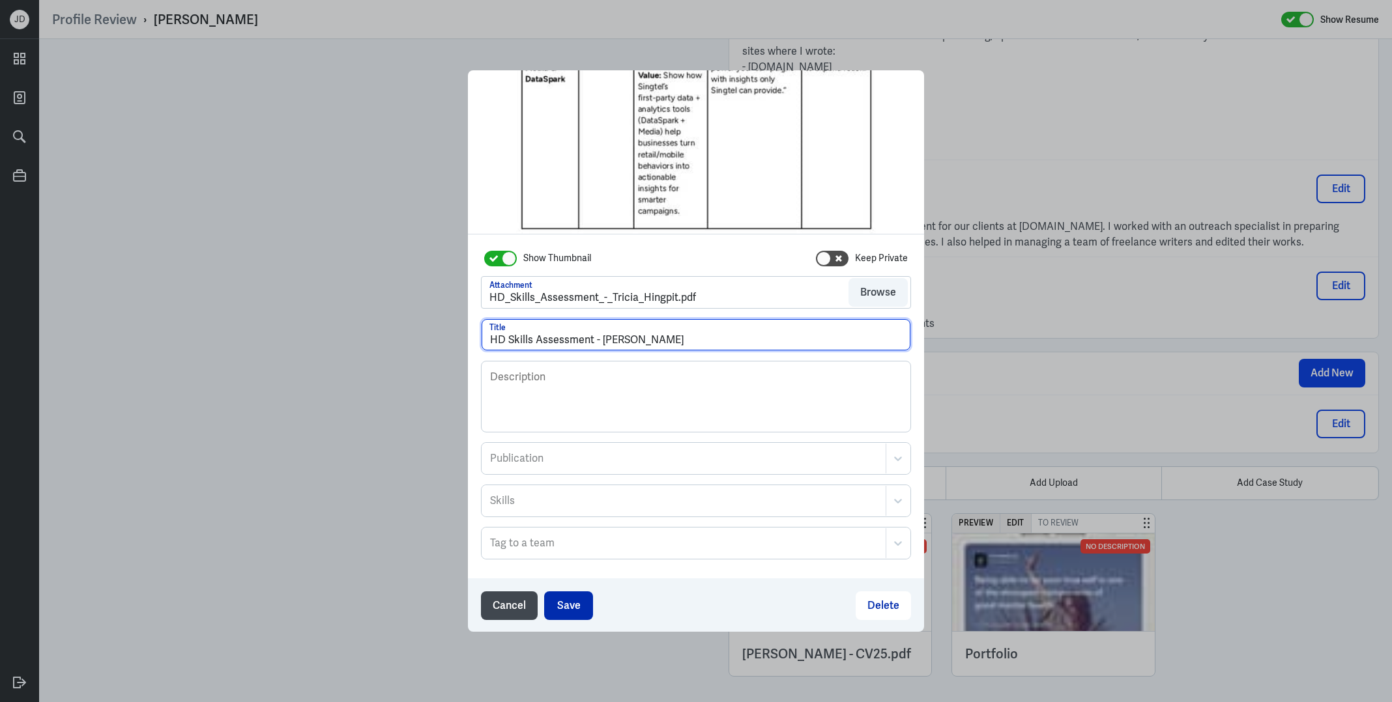
type input "HD Skills Assessment - Tricia Hingpit"
click at [566, 603] on button "Save" at bounding box center [568, 606] width 49 height 29
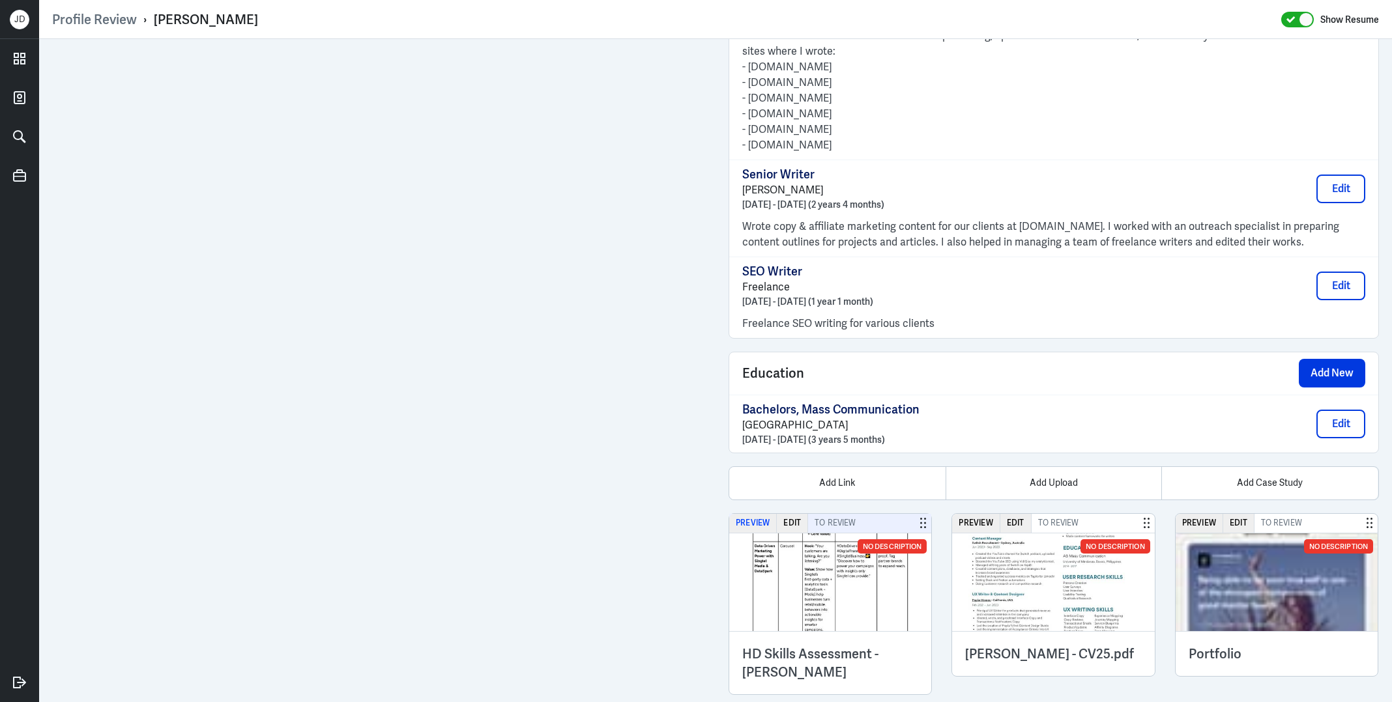
click at [743, 514] on button "Preview" at bounding box center [753, 523] width 48 height 19
